Goal: Task Accomplishment & Management: Complete application form

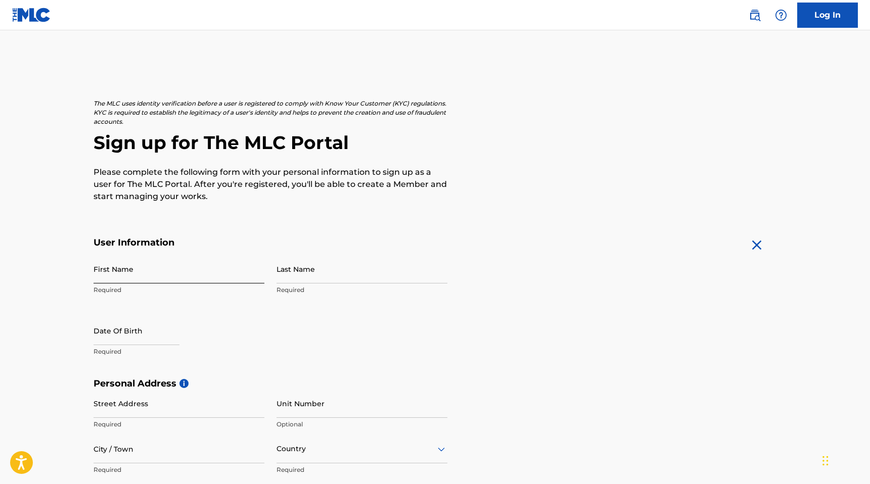
click at [161, 268] on input "First Name" at bounding box center [179, 269] width 171 height 29
type input "[GEOGRAPHIC_DATA]"
type input "[PERSON_NAME]"
type input "[STREET_ADDRESS]"
type input "Saint [PERSON_NAME]"
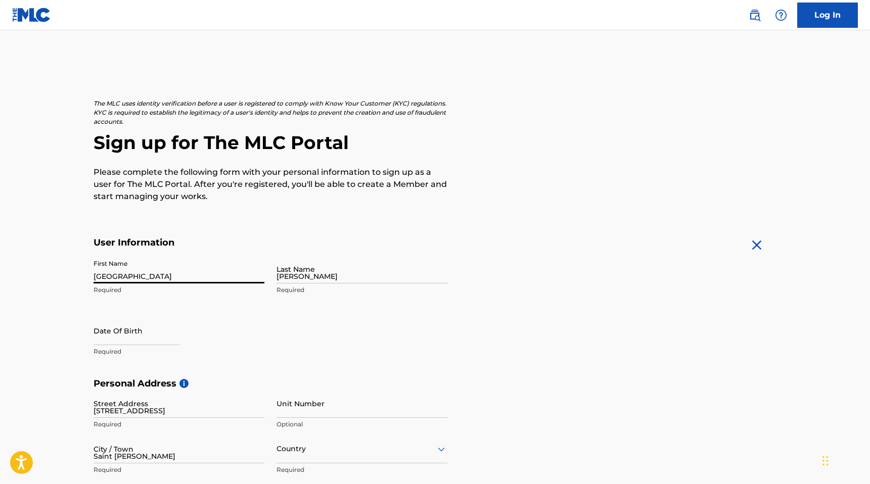
type input "[GEOGRAPHIC_DATA]"
type input "[US_STATE]"
type input "29479"
type input "843"
type input "9412966"
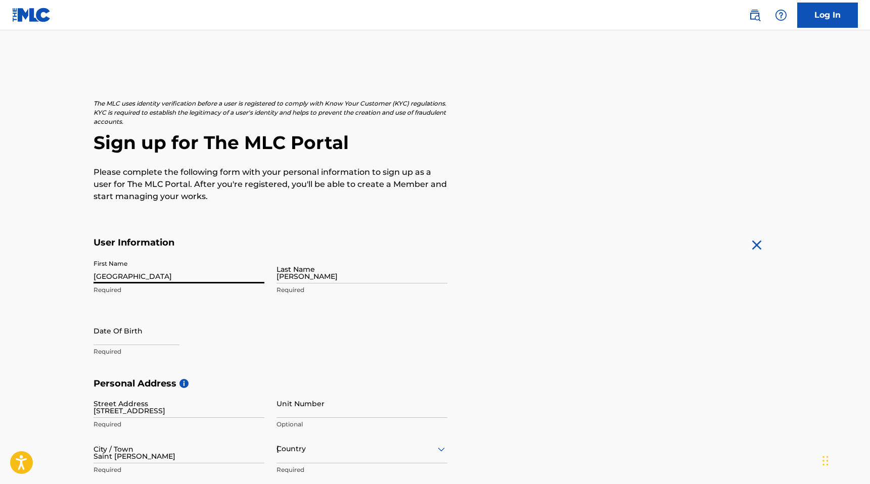
type input "[EMAIL_ADDRESS][DOMAIN_NAME]"
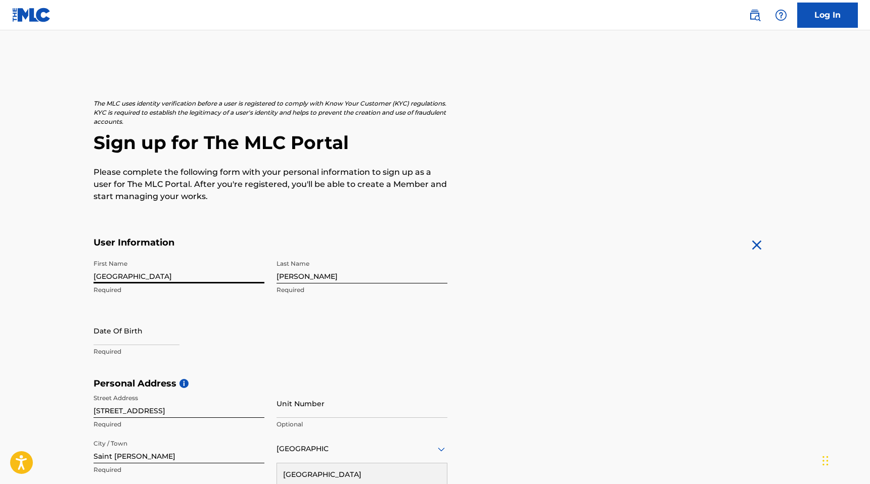
scroll to position [3, 0]
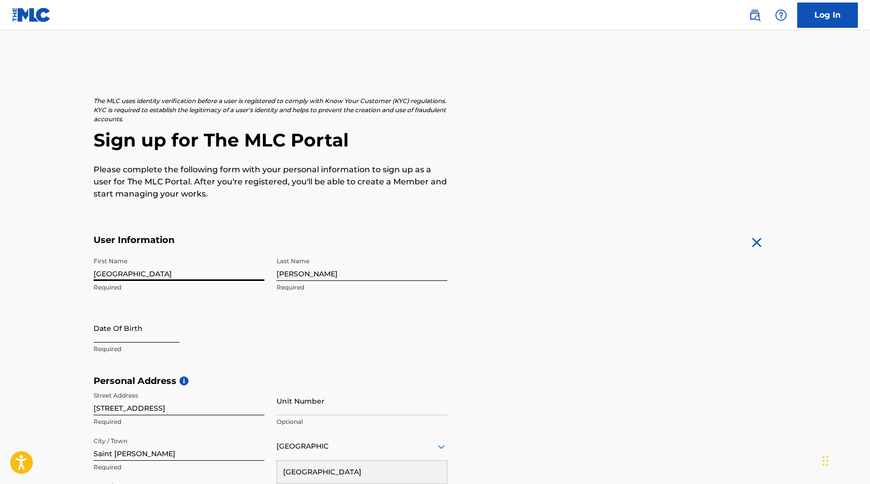
click at [155, 333] on input "text" at bounding box center [137, 328] width 86 height 29
select select "8"
select select "2025"
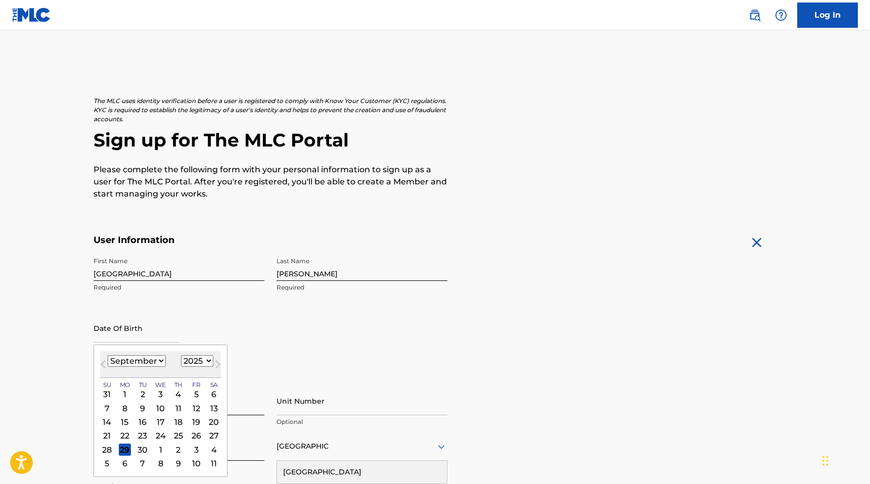
click at [157, 361] on select "January February March April May June July August September October November De…" at bounding box center [137, 361] width 58 height 12
select select "10"
click at [108, 355] on select "January February March April May June July August September October November De…" at bounding box center [137, 361] width 58 height 12
click at [193, 365] on select "1899 1900 1901 1902 1903 1904 1905 1906 1907 1908 1909 1910 1911 1912 1913 1914…" at bounding box center [197, 361] width 32 height 12
select select "2005"
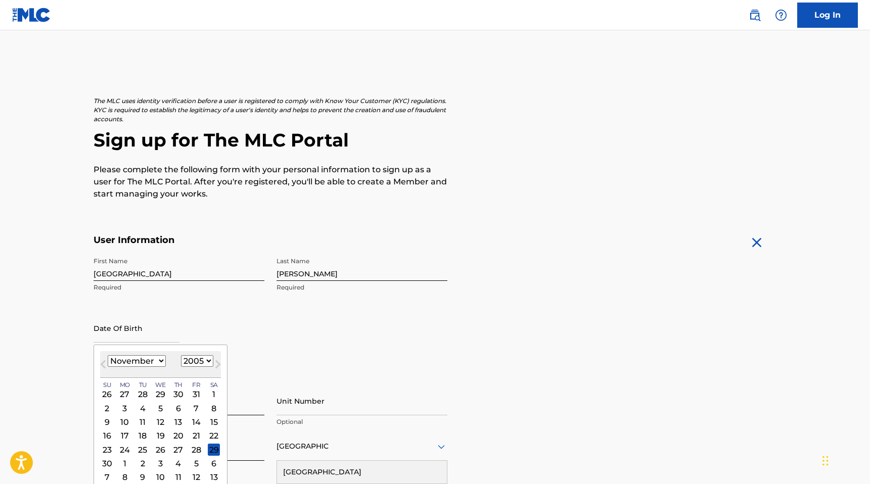
click at [181, 355] on select "1899 1900 1901 1902 1903 1904 1905 1906 1907 1908 1909 1910 1911 1912 1913 1914…" at bounding box center [197, 361] width 32 height 12
click at [143, 391] on div "1" at bounding box center [142, 394] width 12 height 12
type input "[DATE]"
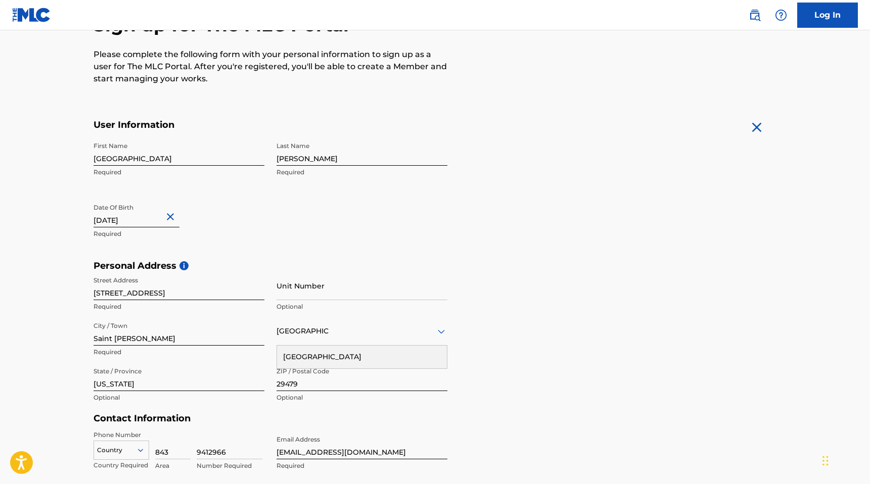
scroll to position [122, 0]
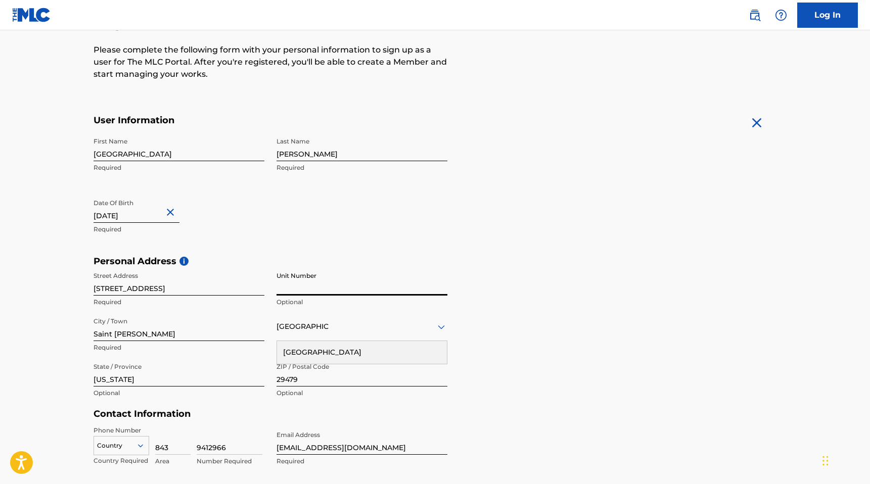
click at [302, 284] on input "Unit Number" at bounding box center [361, 281] width 171 height 29
click at [211, 291] on input "[STREET_ADDRESS]" at bounding box center [179, 281] width 171 height 29
click at [230, 264] on h5 "Personal Address i" at bounding box center [435, 262] width 683 height 12
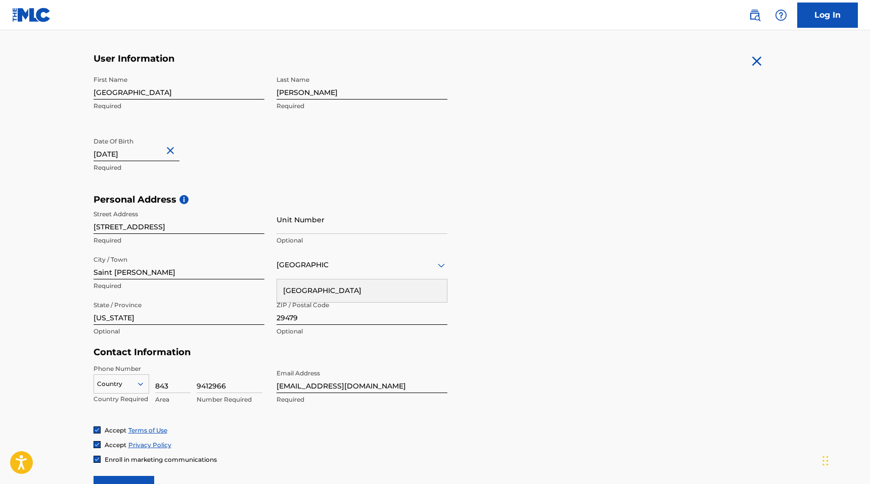
scroll to position [187, 0]
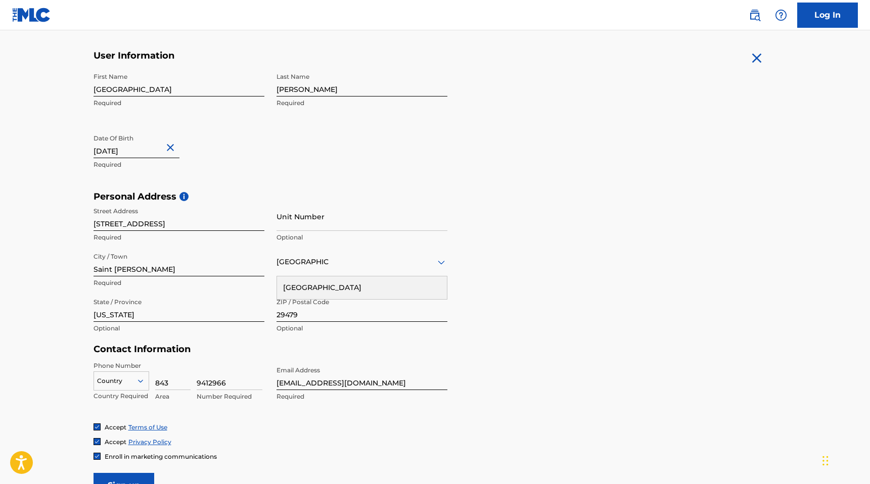
click at [302, 289] on div "[GEOGRAPHIC_DATA]" at bounding box center [362, 287] width 170 height 23
drag, startPoint x: 236, startPoint y: 382, endPoint x: 197, endPoint y: 380, distance: 39.0
click at [197, 380] on input "9412966" at bounding box center [230, 375] width 66 height 29
type input "4563746"
drag, startPoint x: 376, startPoint y: 381, endPoint x: 271, endPoint y: 379, distance: 104.1
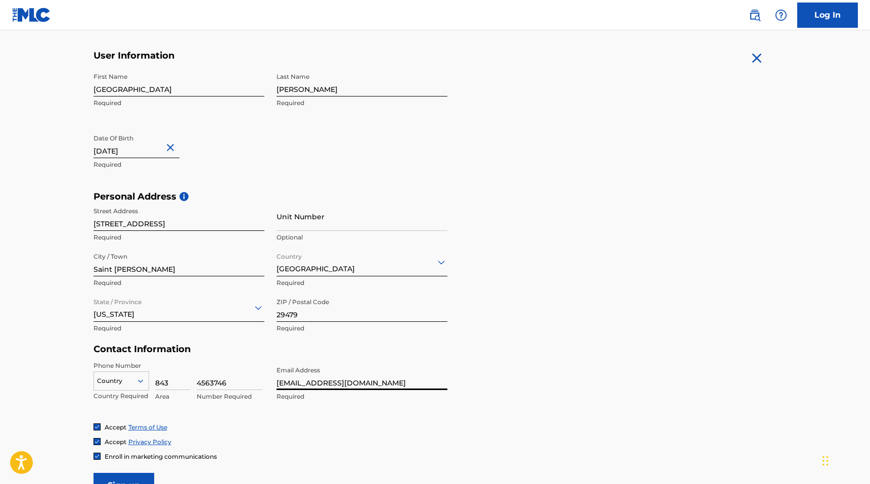
click at [271, 379] on div "Phone Number Country Country Required 843 Area 4563746 Number Required Email Ad…" at bounding box center [271, 392] width 354 height 62
click at [342, 380] on input "[EMAIL_ADDRESS][DOMAIN_NAME]" at bounding box center [361, 375] width 171 height 29
type input "[EMAIL_ADDRESS][DOMAIN_NAME]"
click at [132, 382] on div "Country" at bounding box center [122, 378] width 56 height 15
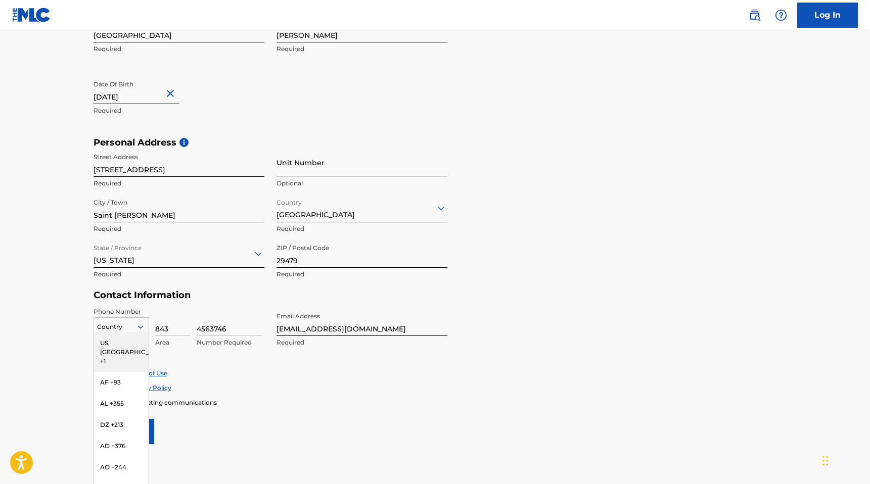
click at [136, 336] on div "US, [GEOGRAPHIC_DATA] +1" at bounding box center [121, 352] width 55 height 39
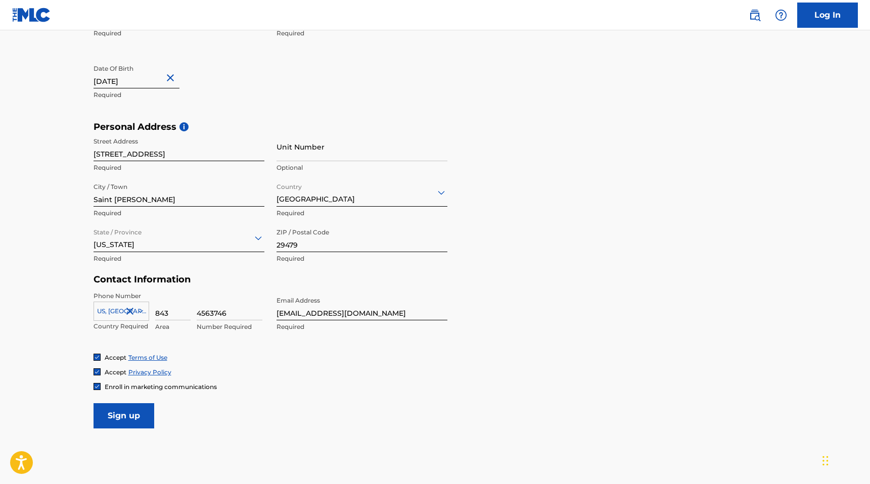
scroll to position [306, 0]
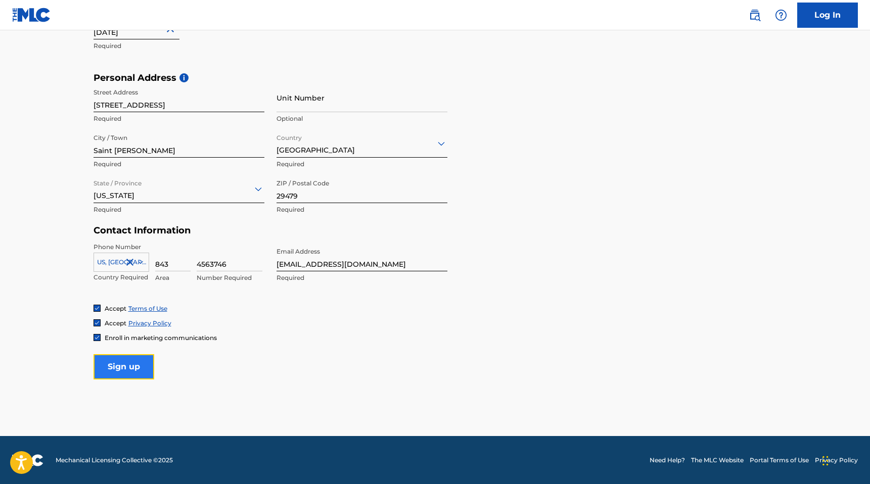
click at [152, 365] on input "Sign up" at bounding box center [124, 366] width 61 height 25
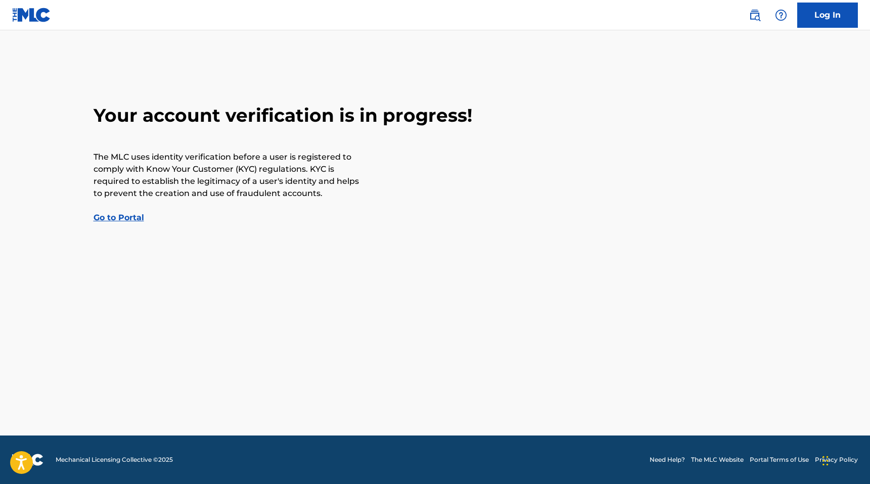
click at [124, 219] on link "Go to Portal" at bounding box center [119, 218] width 51 height 10
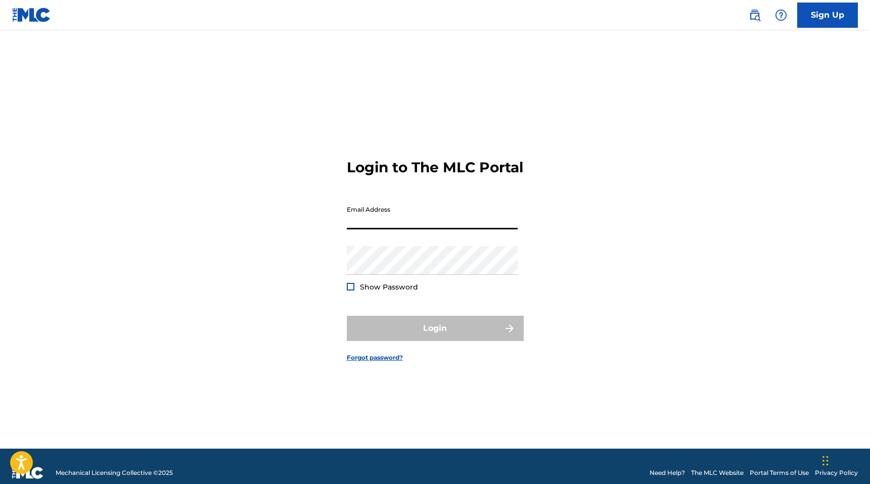
click at [371, 225] on input "Email Address" at bounding box center [432, 215] width 171 height 29
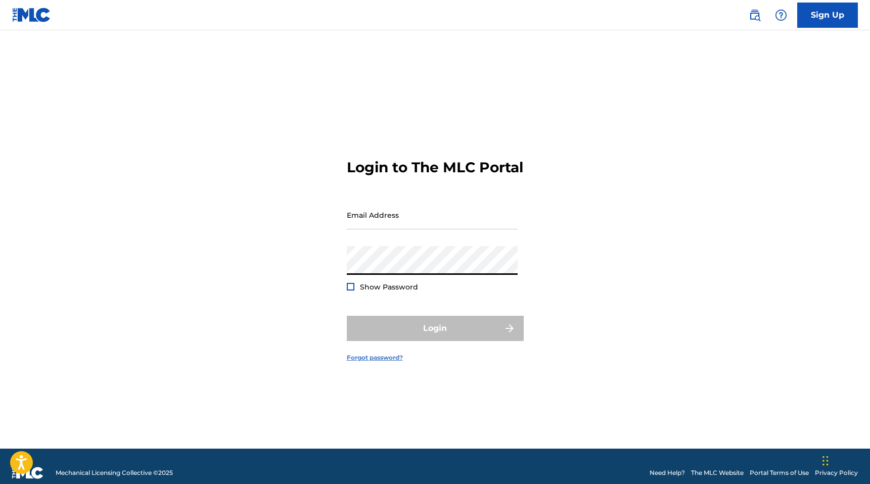
click at [368, 361] on link "Forgot password?" at bounding box center [375, 357] width 56 height 9
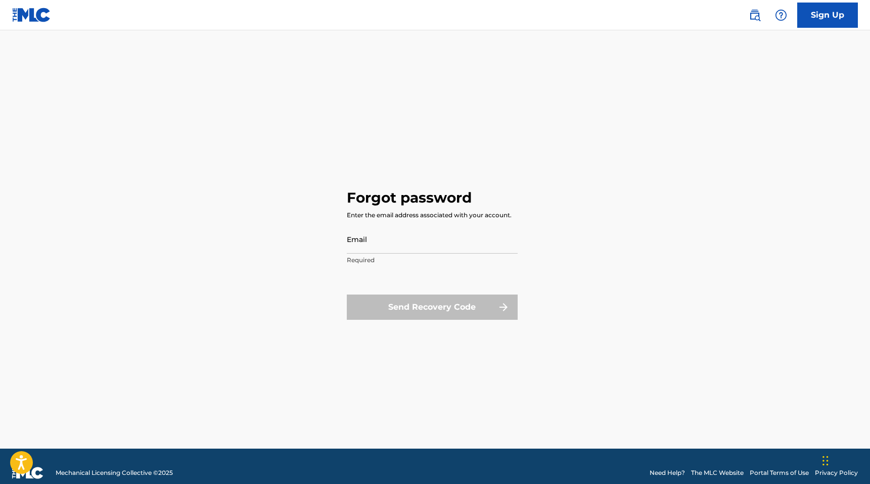
click at [369, 359] on div "Forgot password Enter the email address associated with your account. Email Req…" at bounding box center [435, 252] width 177 height 393
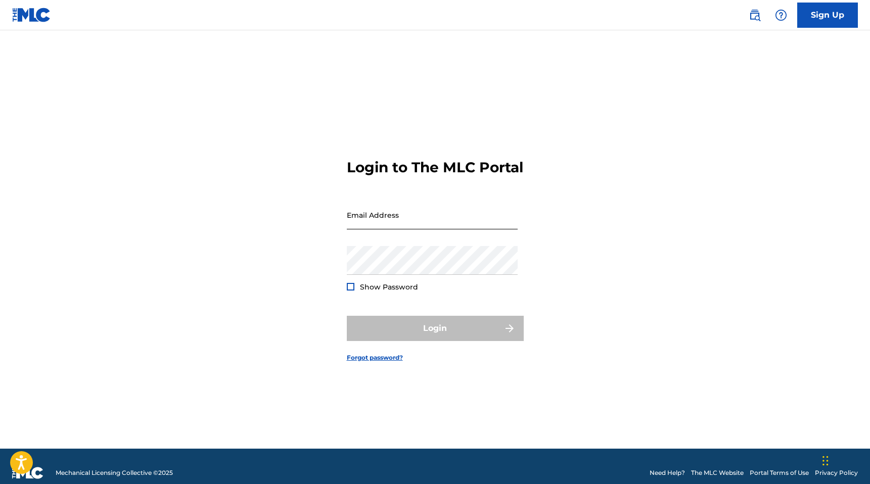
click at [417, 224] on input "Email Address" at bounding box center [432, 215] width 171 height 29
type input "[EMAIL_ADDRESS][DOMAIN_NAME]"
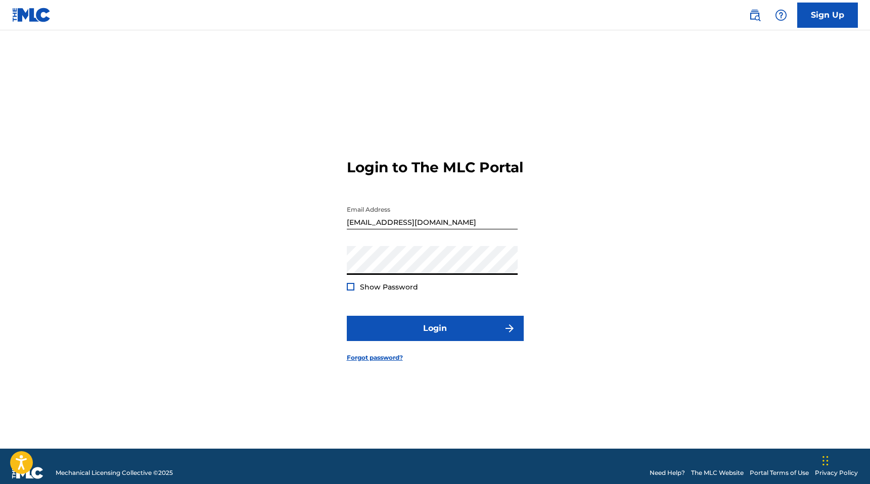
click at [353, 291] on div at bounding box center [351, 287] width 8 height 8
click at [332, 265] on div "Login to The MLC Portal Email Address [EMAIL_ADDRESS][DOMAIN_NAME] Password Sho…" at bounding box center [435, 252] width 708 height 393
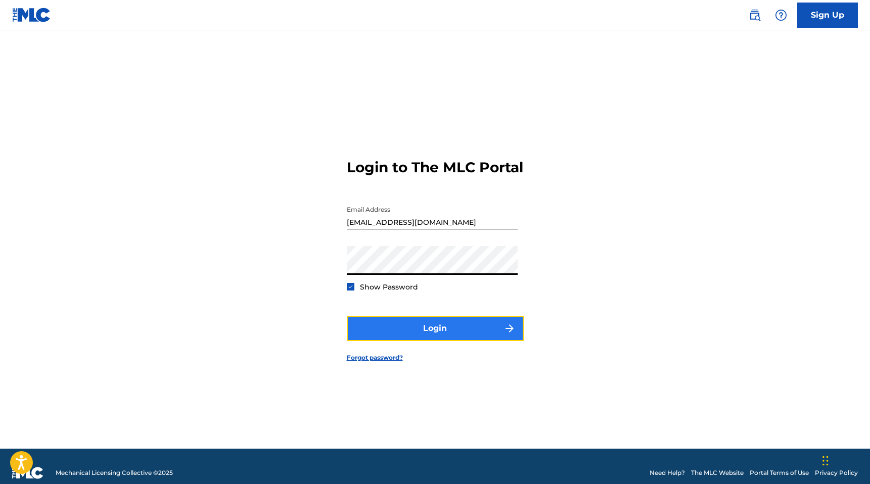
click at [447, 334] on button "Login" at bounding box center [435, 328] width 177 height 25
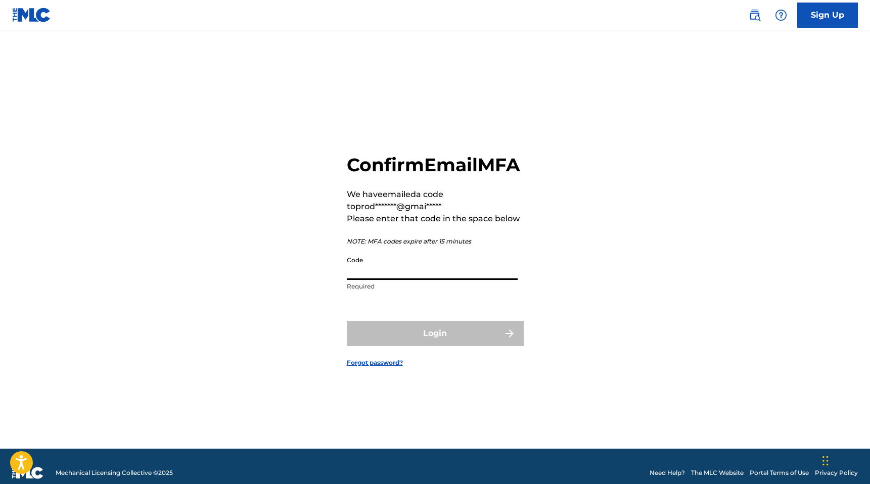
click at [414, 280] on input "Code" at bounding box center [432, 265] width 171 height 29
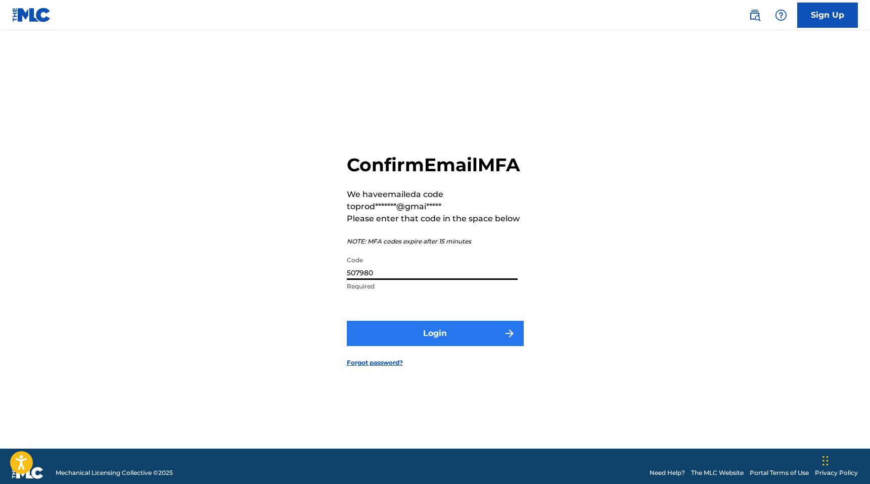
type input "507980"
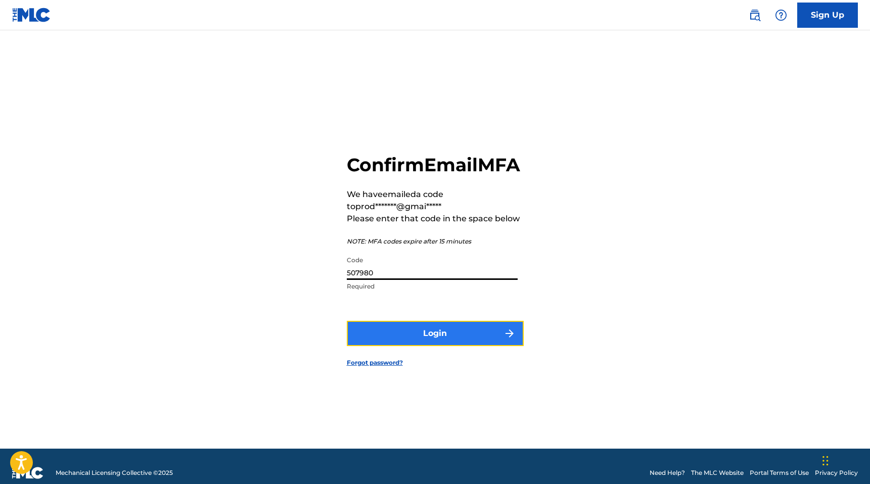
click at [427, 343] on button "Login" at bounding box center [435, 333] width 177 height 25
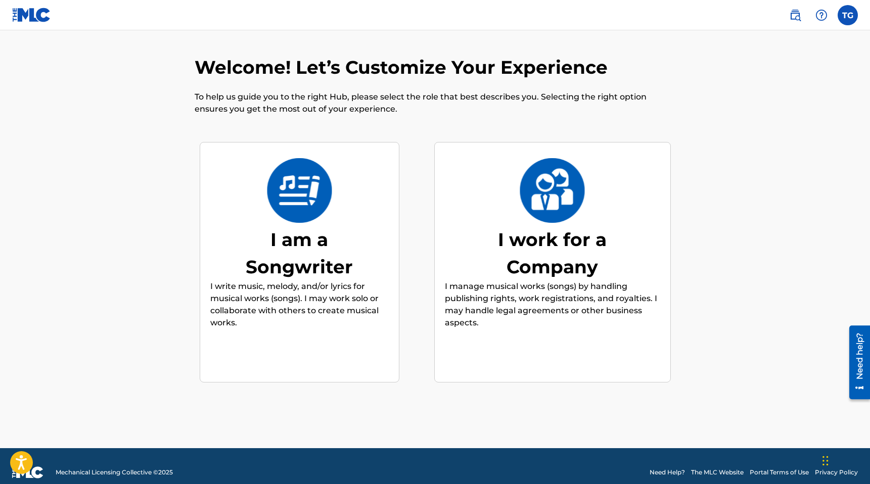
click at [337, 203] on div "I am a Songwriter I write music, melody, and/or lyrics for musical works (songs…" at bounding box center [299, 262] width 178 height 195
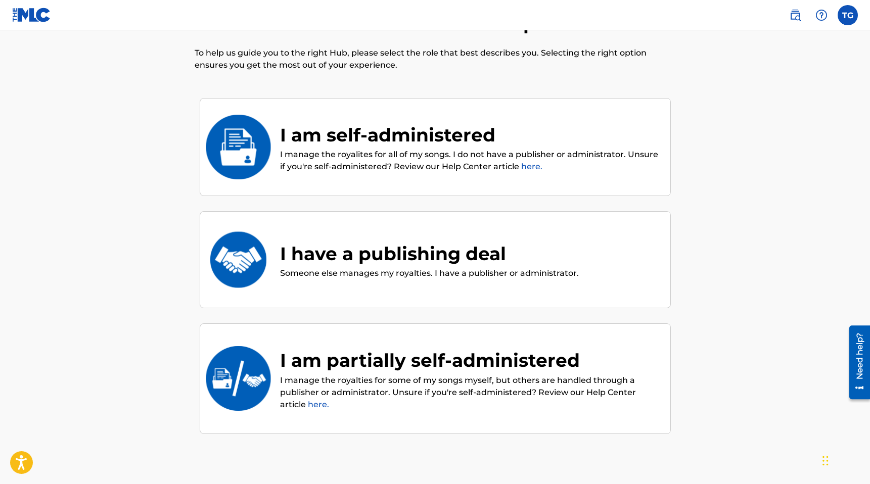
scroll to position [45, 0]
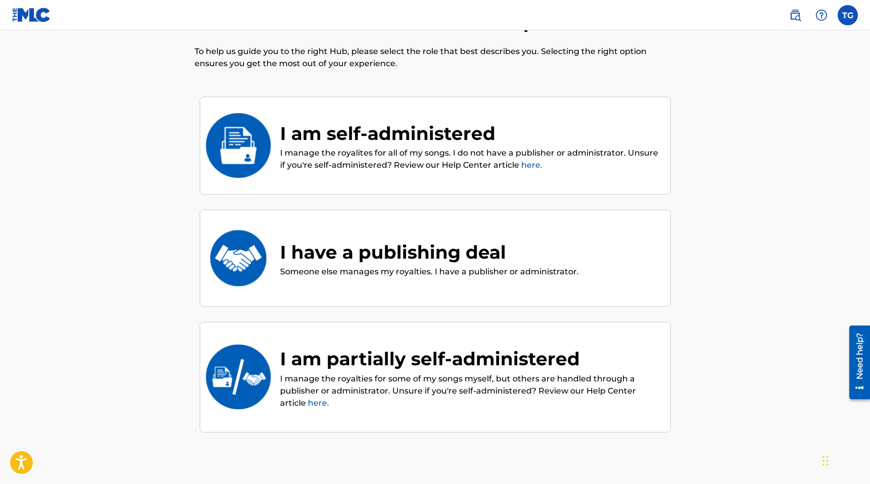
click at [471, 138] on div "I am self-administered" at bounding box center [470, 133] width 380 height 27
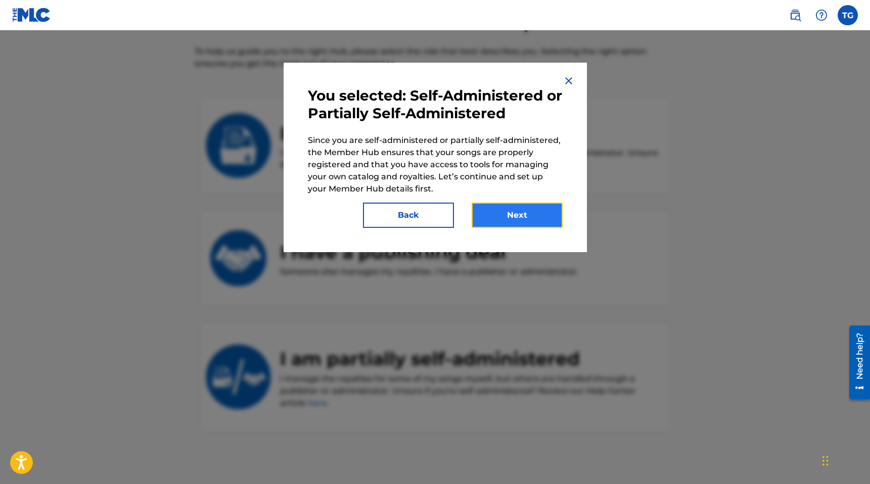
click at [505, 210] on button "Next" at bounding box center [517, 215] width 91 height 25
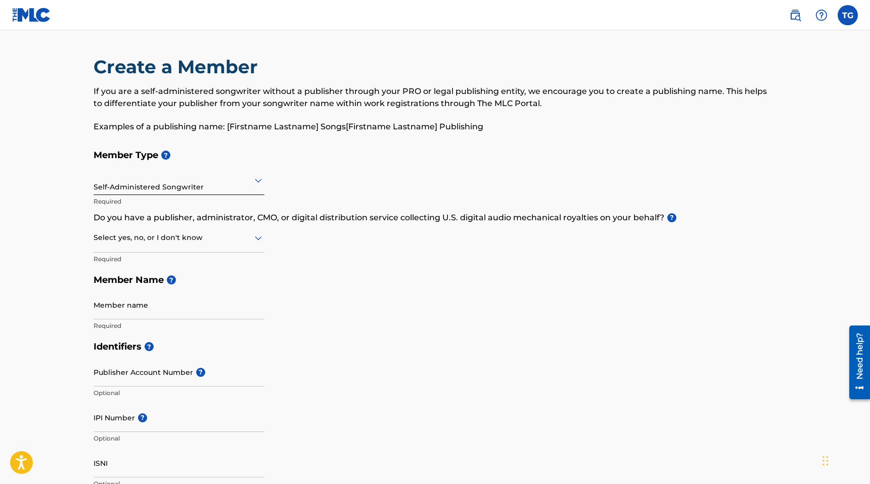
click at [222, 185] on div at bounding box center [179, 180] width 171 height 13
click at [235, 242] on div at bounding box center [179, 237] width 171 height 13
click at [221, 262] on div "Yes" at bounding box center [179, 264] width 170 height 23
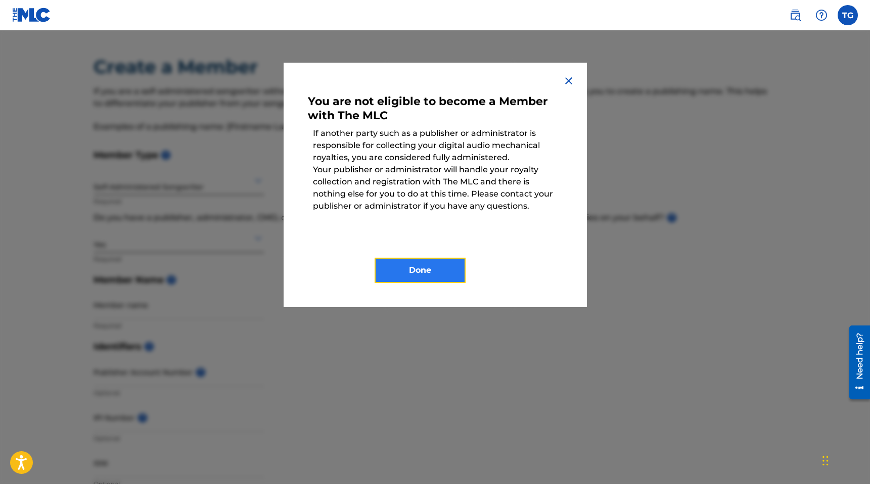
click at [425, 274] on button "Done" at bounding box center [420, 270] width 91 height 25
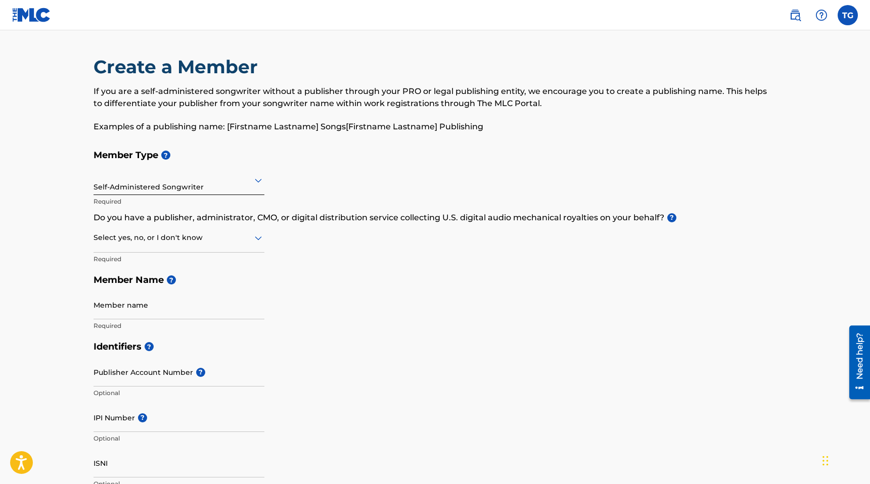
click at [236, 236] on div at bounding box center [179, 237] width 171 height 13
click at [185, 288] on div "No" at bounding box center [179, 286] width 170 height 23
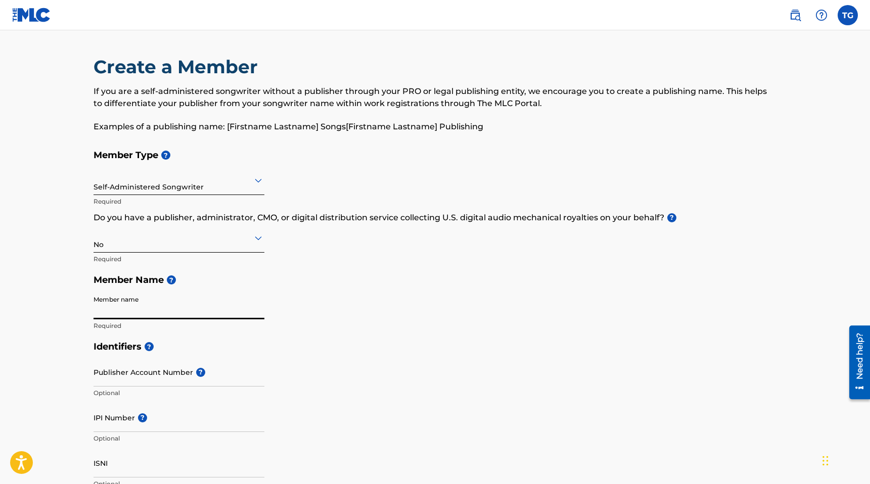
click at [214, 308] on input "Member name" at bounding box center [179, 305] width 171 height 29
click at [211, 309] on input "Member name" at bounding box center [179, 305] width 171 height 29
type input "[PERSON_NAME]"
type input "[STREET_ADDRESS]"
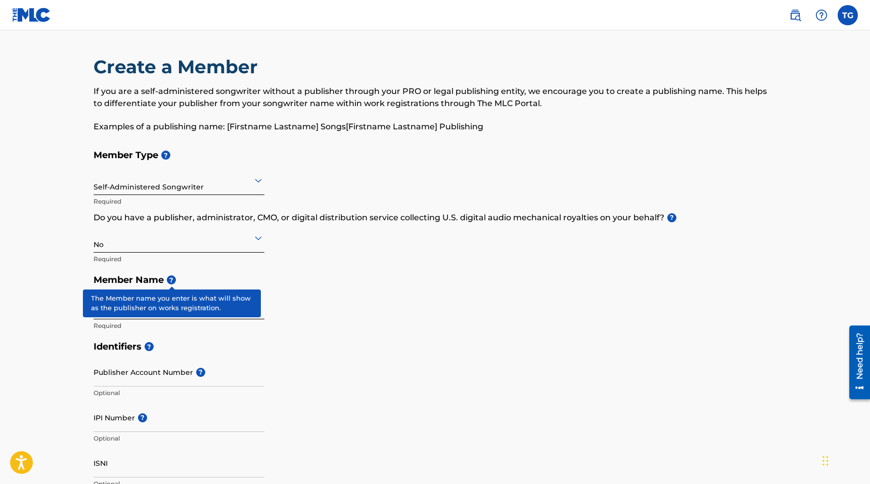
click at [169, 283] on span "?" at bounding box center [171, 279] width 9 height 9
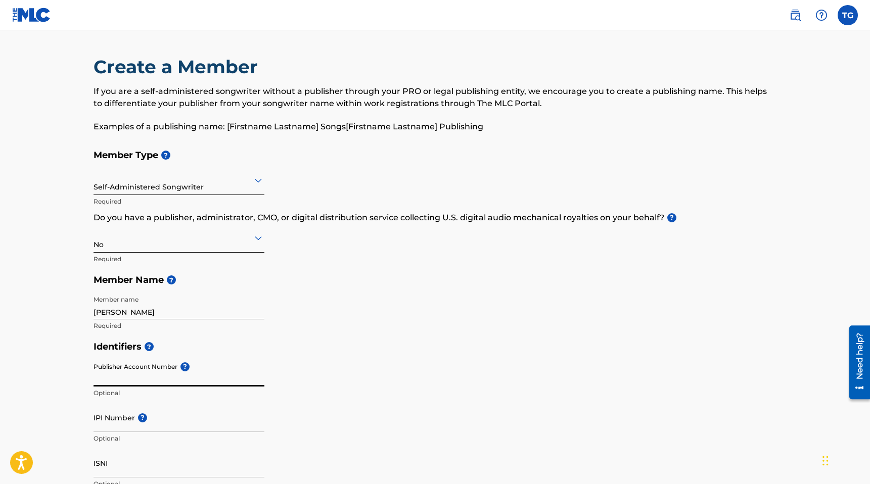
click at [229, 366] on input "Publisher Account Number ?" at bounding box center [179, 372] width 171 height 29
click at [186, 367] on div "Publisher Account Number ? Optional" at bounding box center [179, 380] width 171 height 45
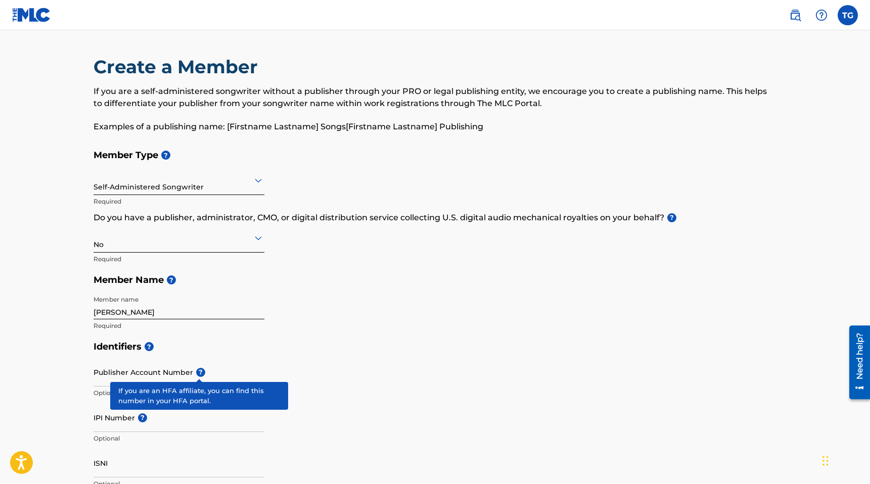
click at [199, 372] on span "?" at bounding box center [200, 372] width 9 height 9
click at [199, 372] on input "Publisher Account Number ?" at bounding box center [179, 372] width 171 height 29
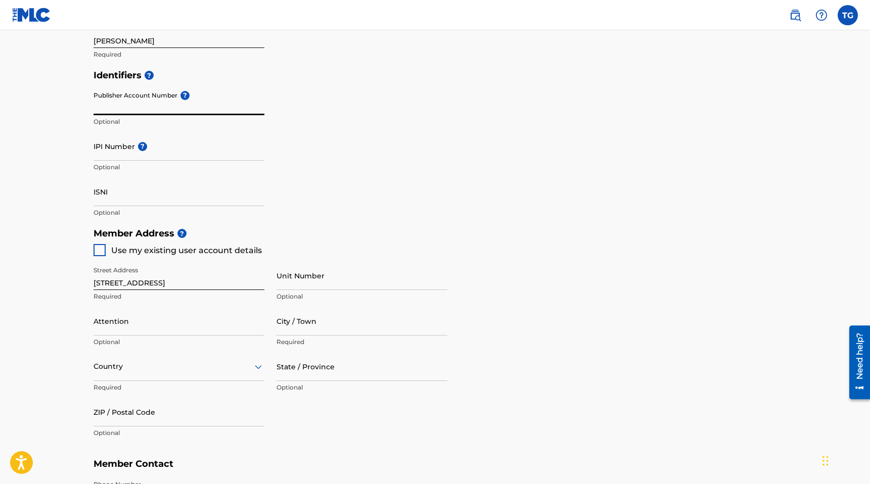
scroll to position [273, 0]
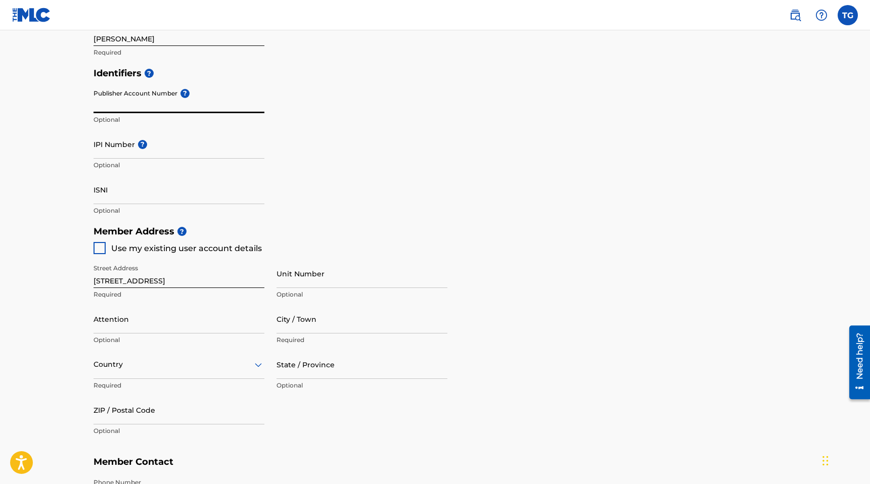
click at [101, 246] on div at bounding box center [100, 248] width 12 height 12
type input "Saint [PERSON_NAME]"
type input "29479"
type input "843"
type input "4563746"
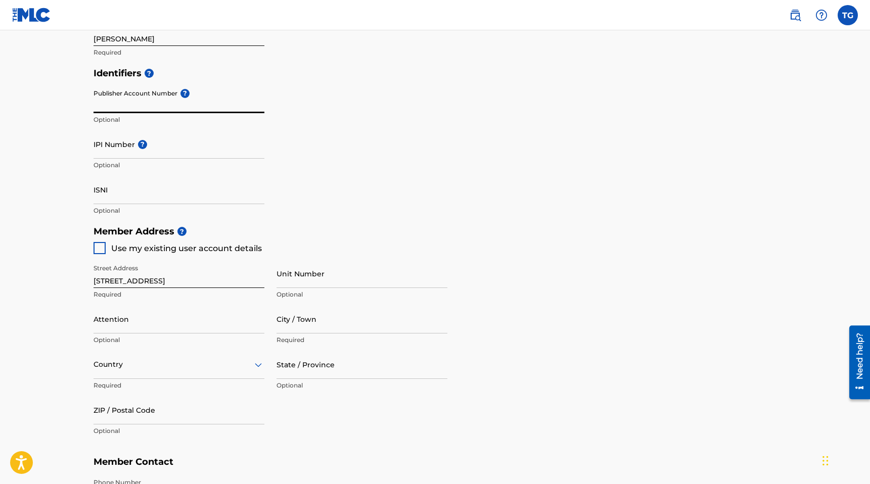
type input "[EMAIL_ADDRESS][DOMAIN_NAME]"
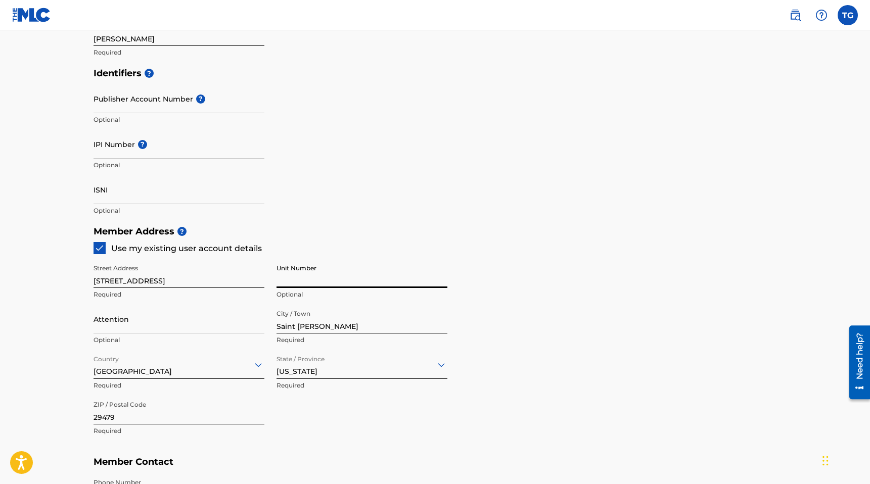
click at [295, 277] on input "Unit Number" at bounding box center [361, 273] width 171 height 29
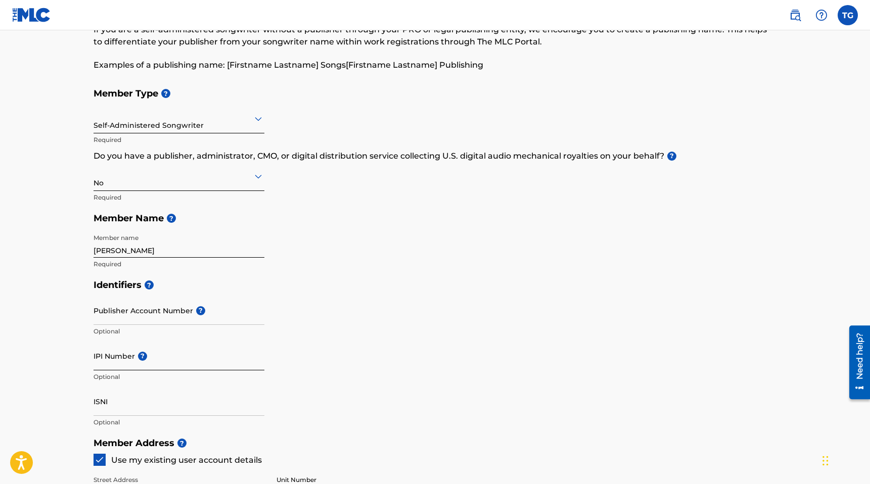
scroll to position [65, 0]
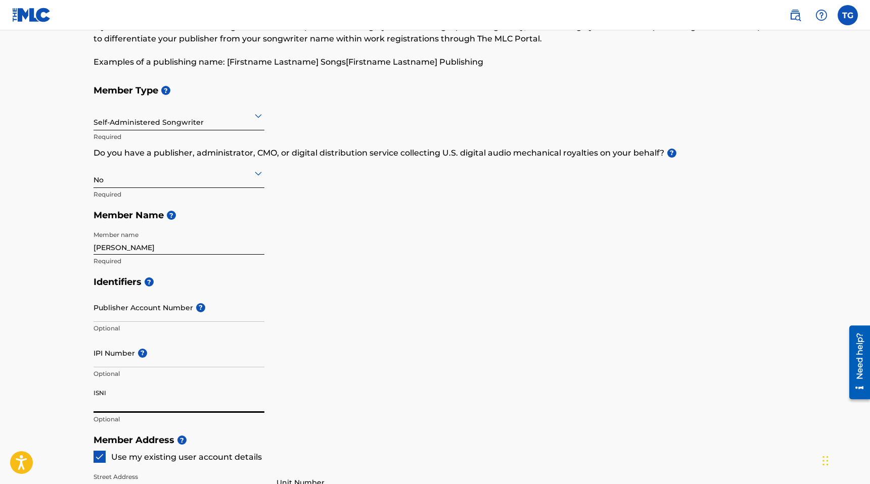
click at [177, 401] on input "ISNI" at bounding box center [179, 398] width 171 height 29
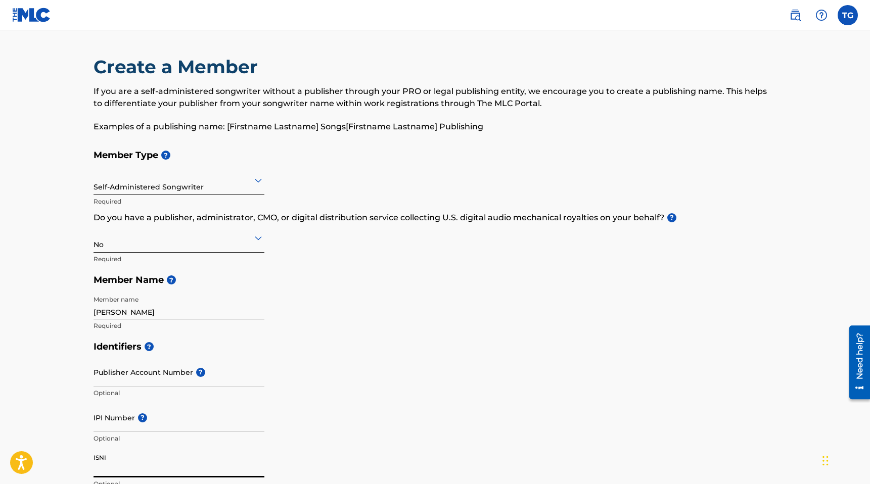
scroll to position [18, 0]
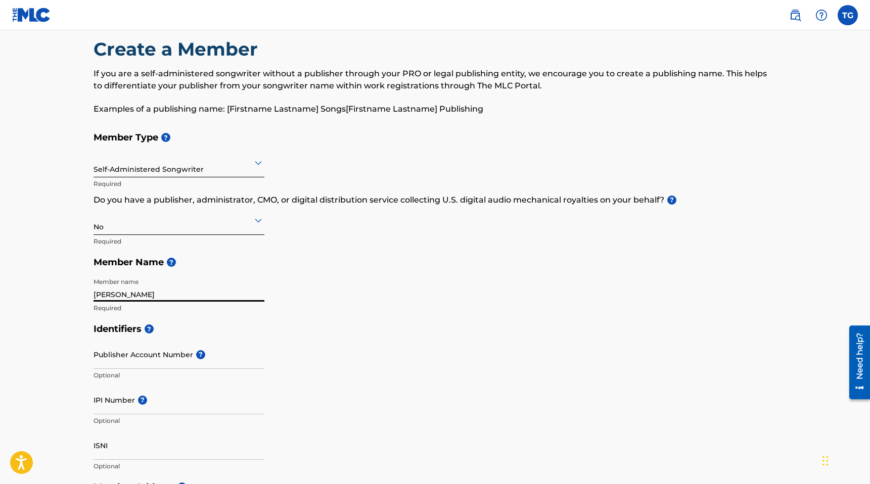
drag, startPoint x: 190, startPoint y: 299, endPoint x: 86, endPoint y: 292, distance: 103.4
click at [86, 292] on div "Create a Member If you are a self-administered songwriter without a publisher t…" at bounding box center [435, 441] width 708 height 807
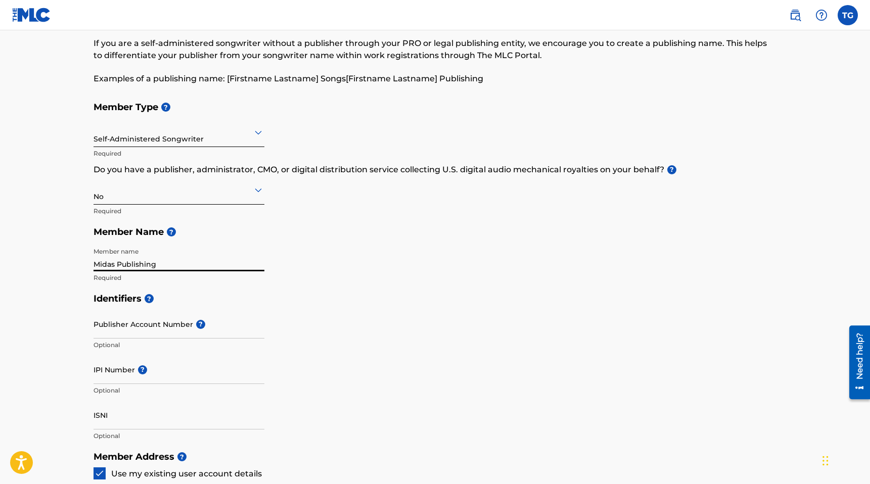
scroll to position [48, 0]
drag, startPoint x: 114, startPoint y: 268, endPoint x: 92, endPoint y: 265, distance: 21.4
click at [92, 265] on div "Create a Member If you are a self-administered songwriter without a publisher t…" at bounding box center [435, 411] width 708 height 807
type input "Arisu Publishing"
